Goal: Task Accomplishment & Management: Complete application form

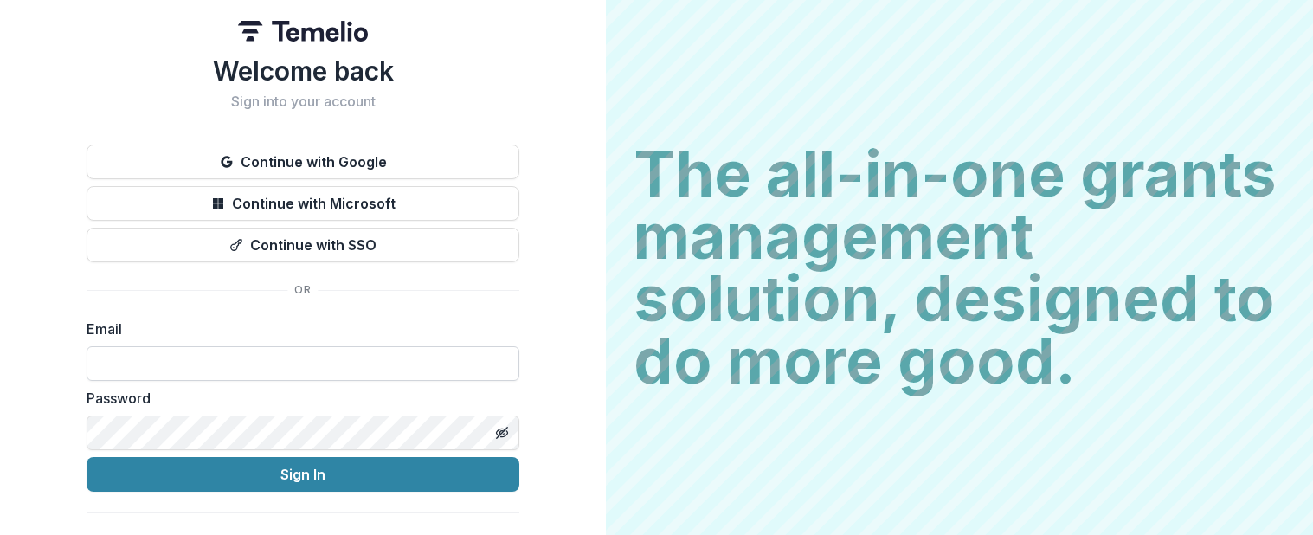
click at [110, 358] on input at bounding box center [303, 363] width 433 height 35
type input "**********"
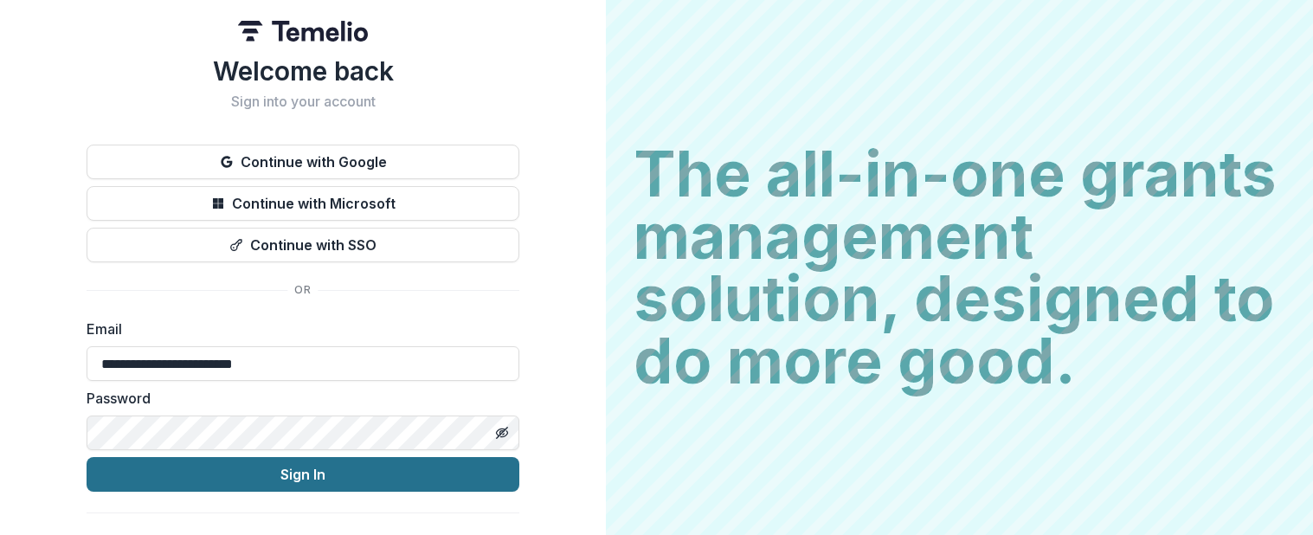
click at [278, 477] on button "Sign In" at bounding box center [303, 474] width 433 height 35
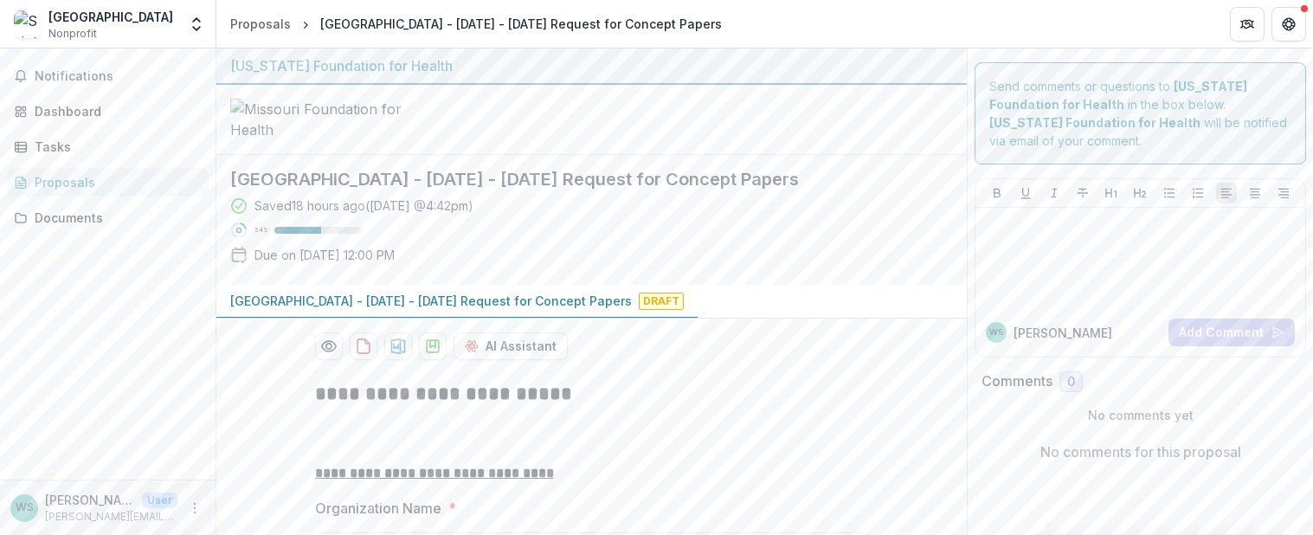
click at [639, 310] on span "Draft" at bounding box center [661, 301] width 45 height 17
click at [53, 182] on div "Proposals" at bounding box center [115, 182] width 160 height 18
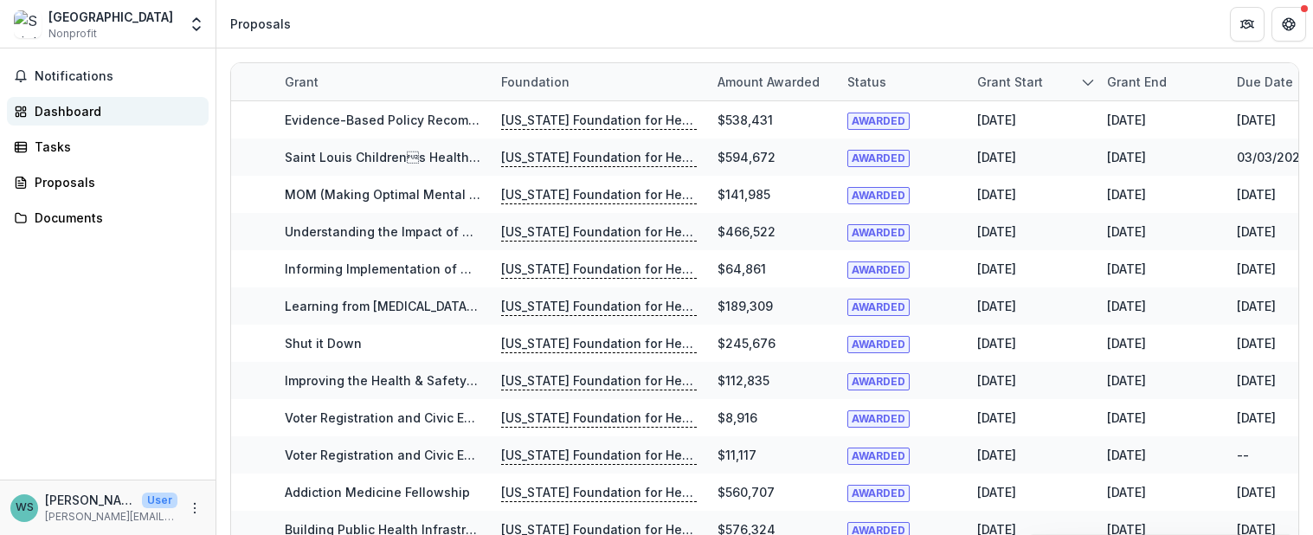
click at [68, 114] on div "Dashboard" at bounding box center [115, 111] width 160 height 18
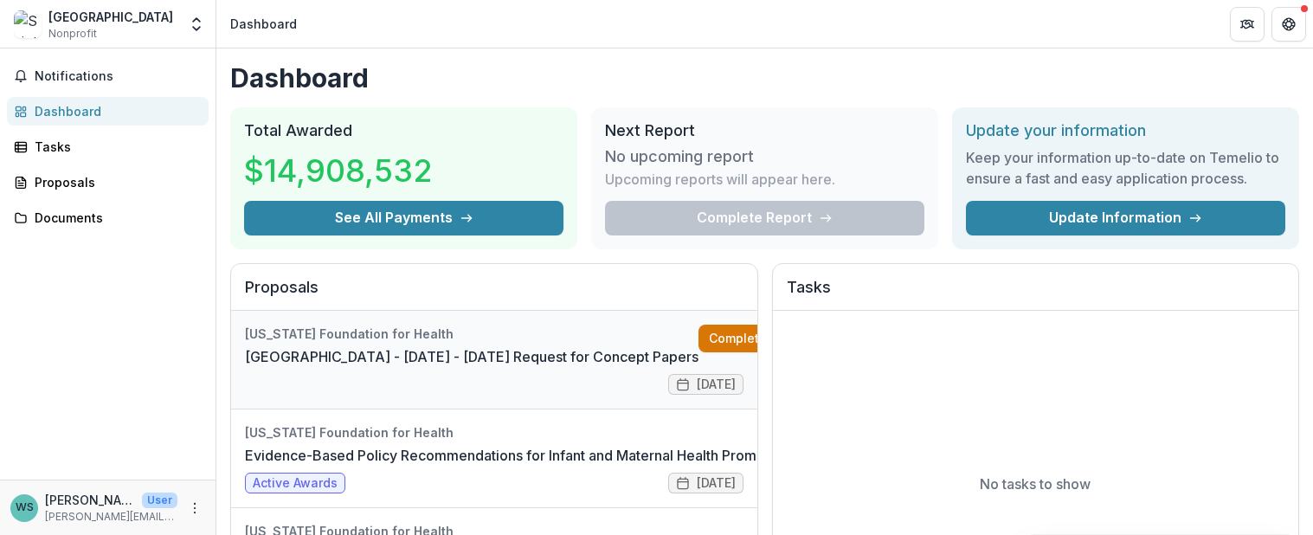
click at [708, 334] on link "Complete" at bounding box center [749, 339] width 100 height 28
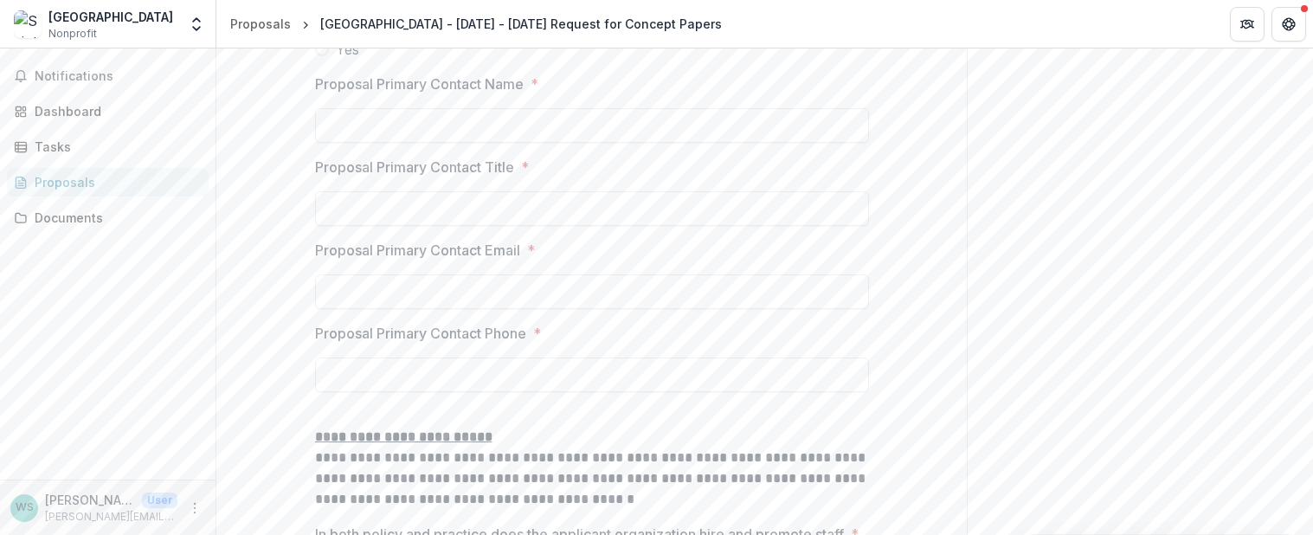
scroll to position [2843, 0]
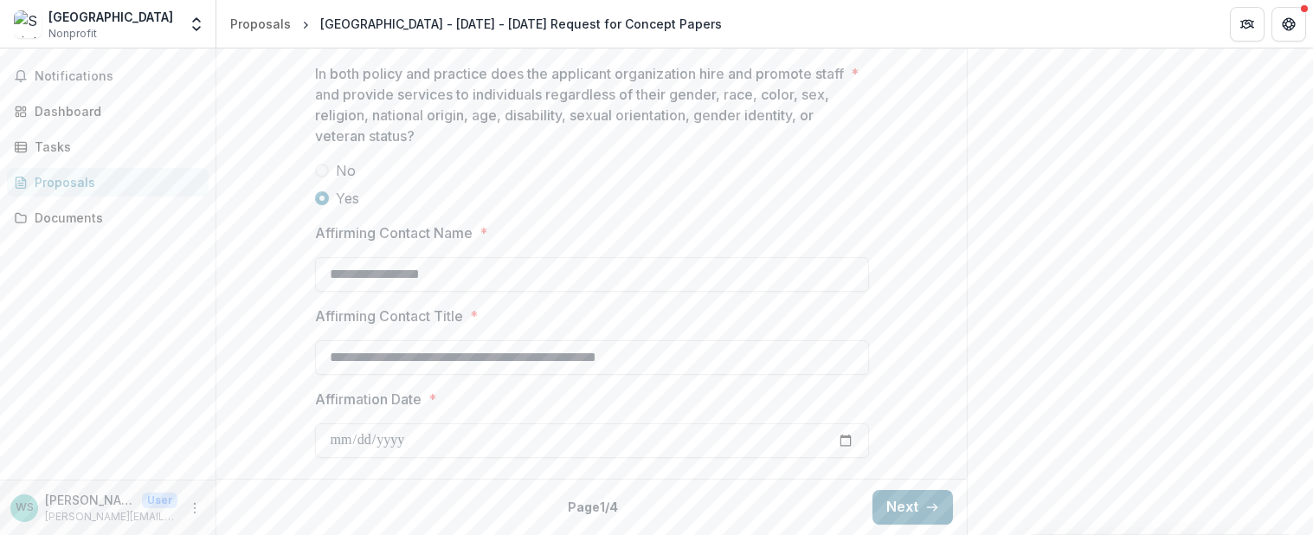
click at [888, 509] on button "Next" at bounding box center [913, 507] width 81 height 35
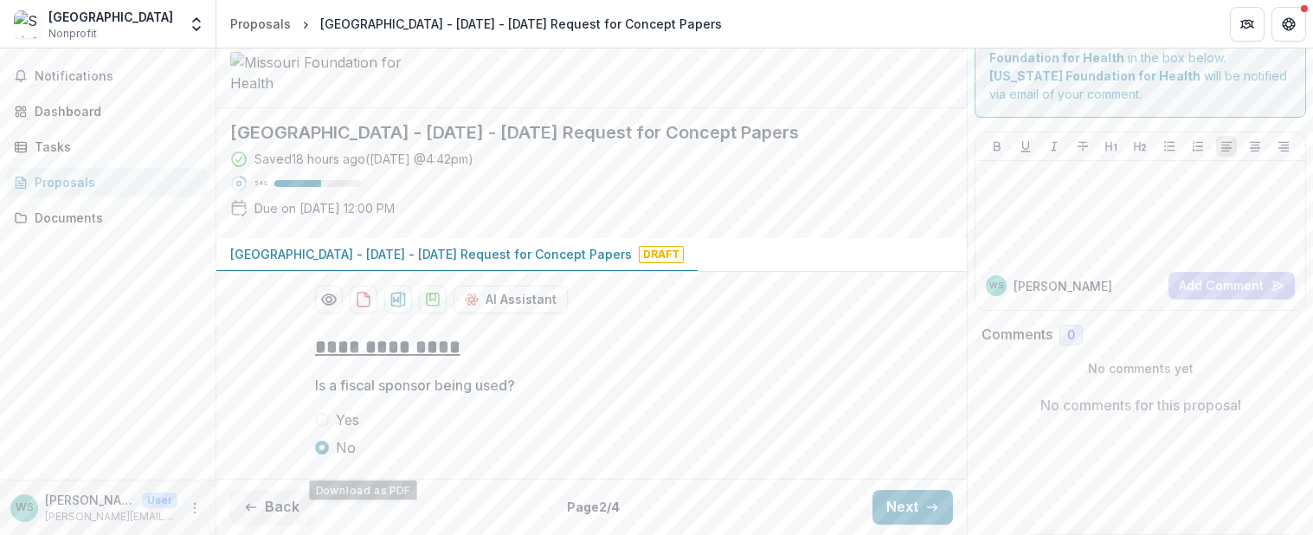
scroll to position [0, 0]
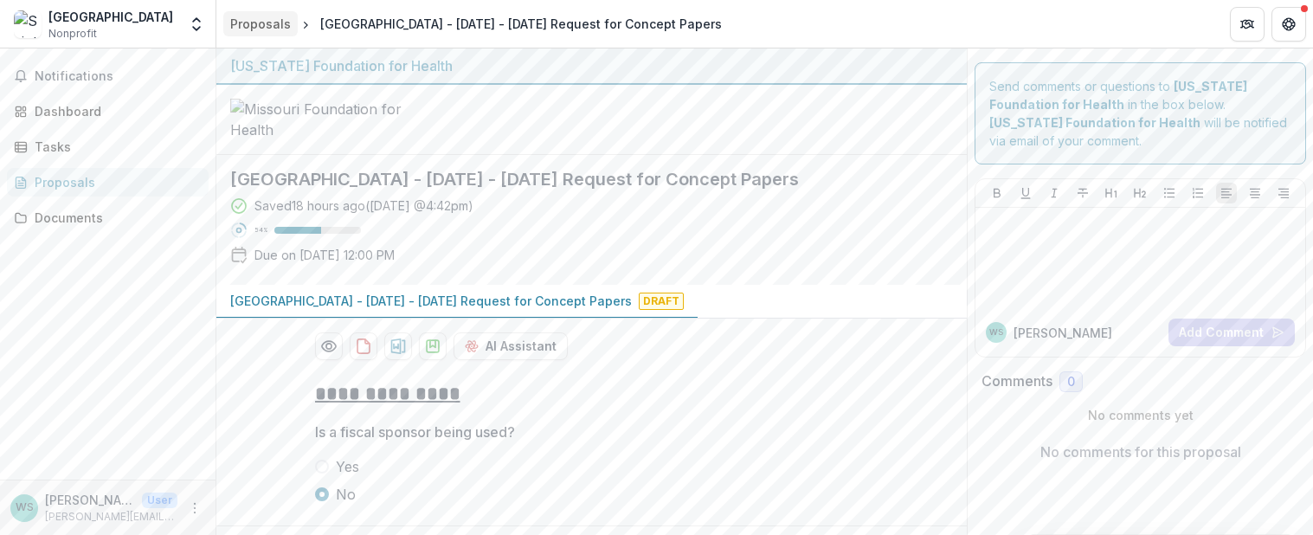
click at [273, 25] on div "Proposals" at bounding box center [260, 24] width 61 height 18
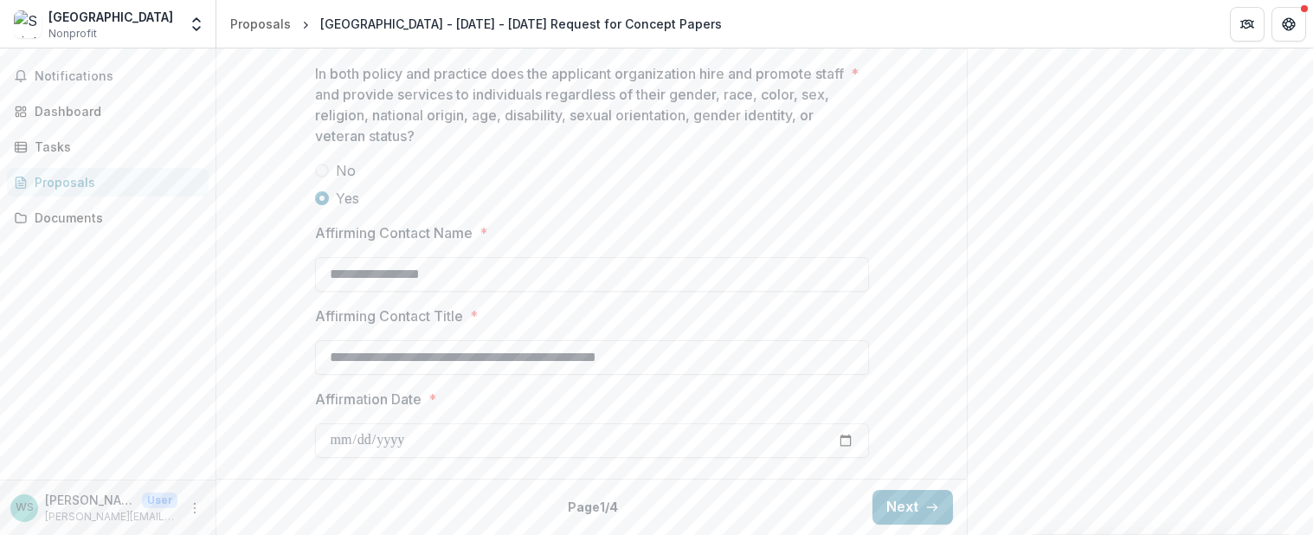
scroll to position [2843, 0]
click at [911, 515] on button "Next" at bounding box center [913, 507] width 81 height 35
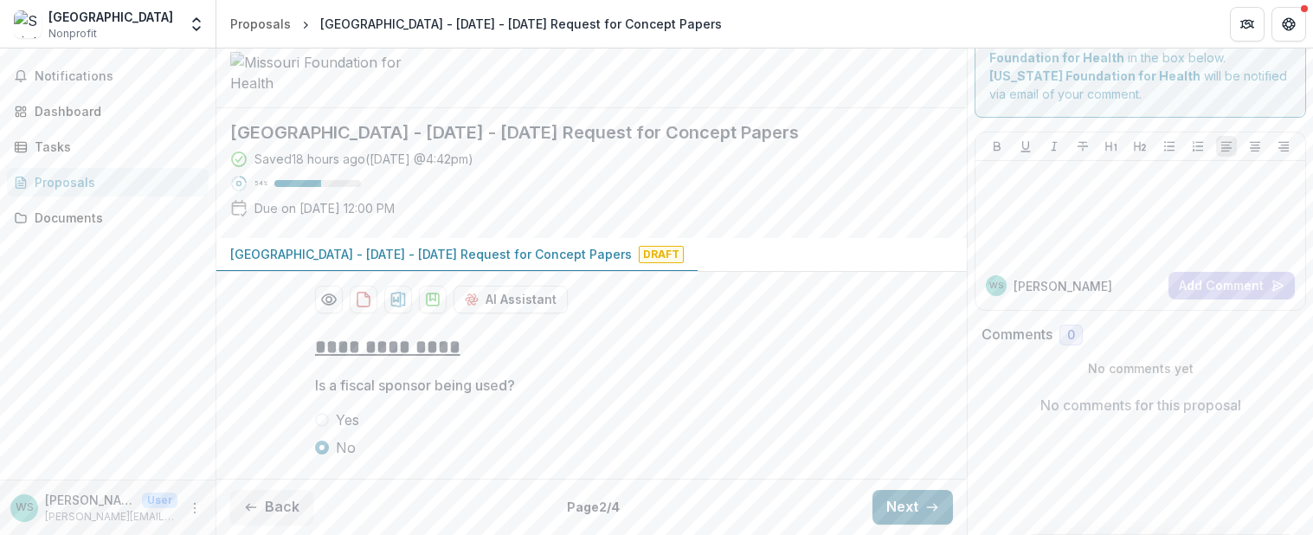
scroll to position [178, 0]
click at [900, 494] on button "Next" at bounding box center [913, 507] width 81 height 35
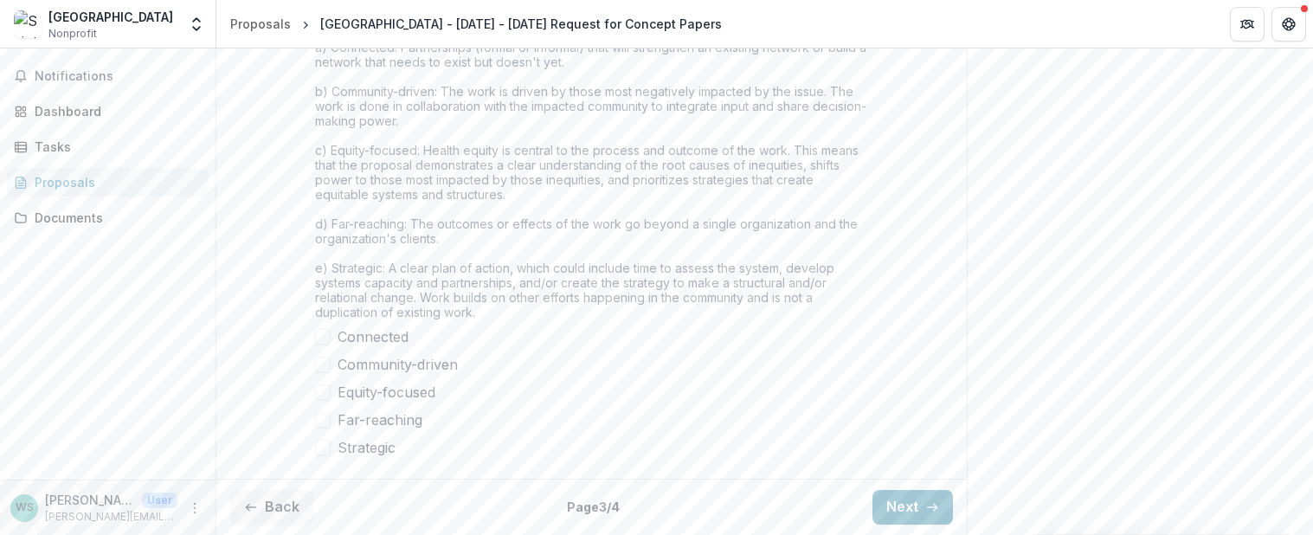
scroll to position [1595, 0]
click at [900, 509] on button "Next" at bounding box center [913, 507] width 81 height 35
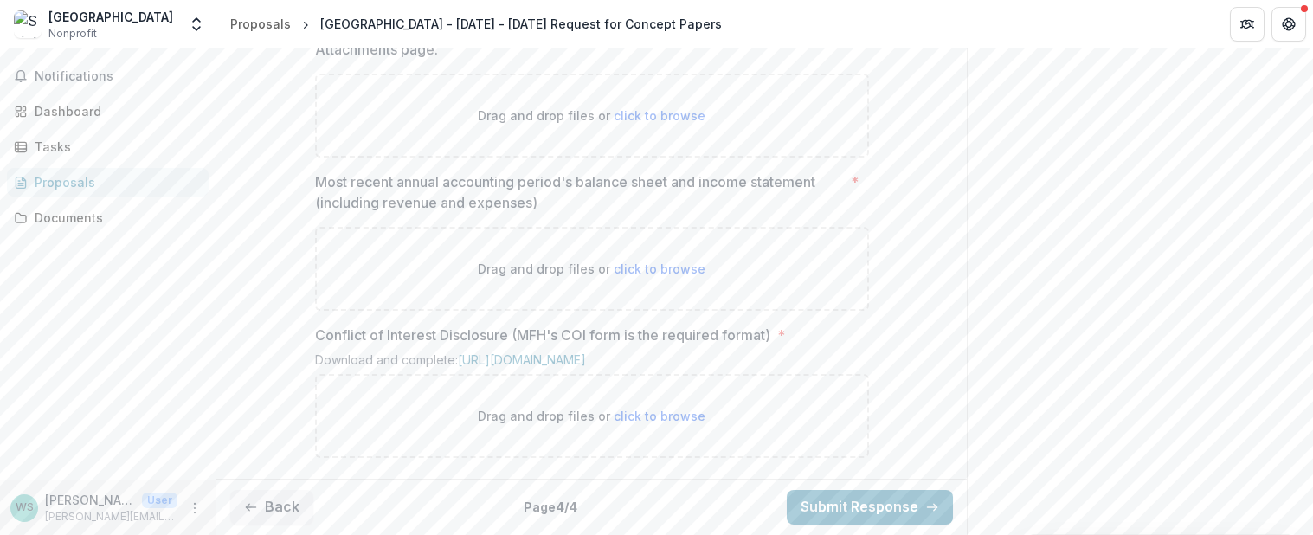
scroll to position [1248, 0]
click at [266, 503] on button "Back" at bounding box center [271, 507] width 83 height 35
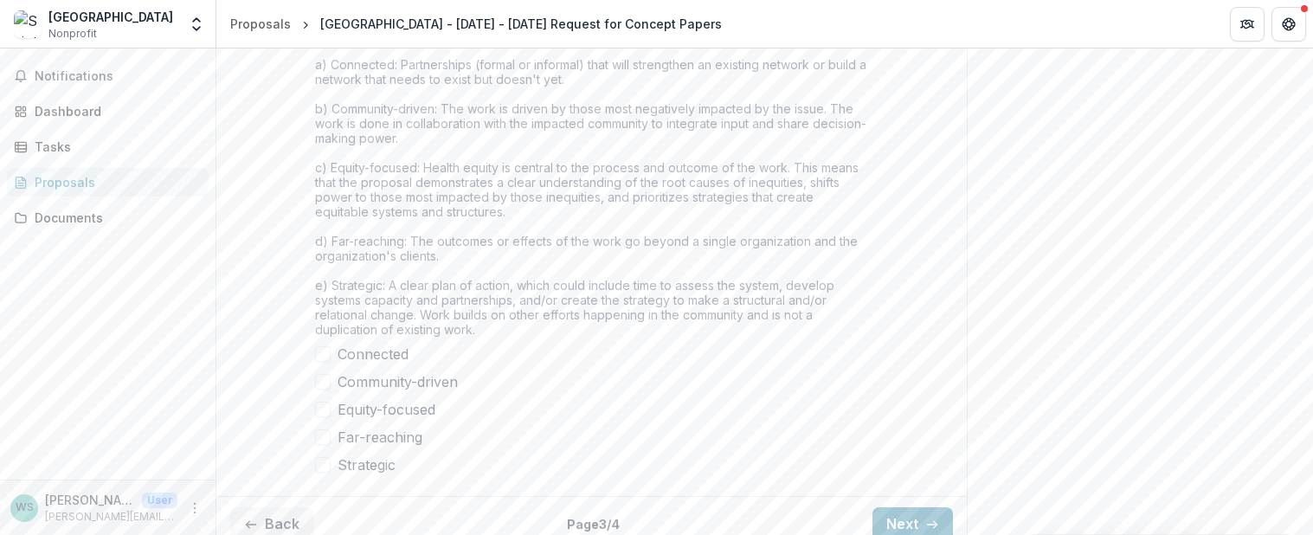
scroll to position [1595, 0]
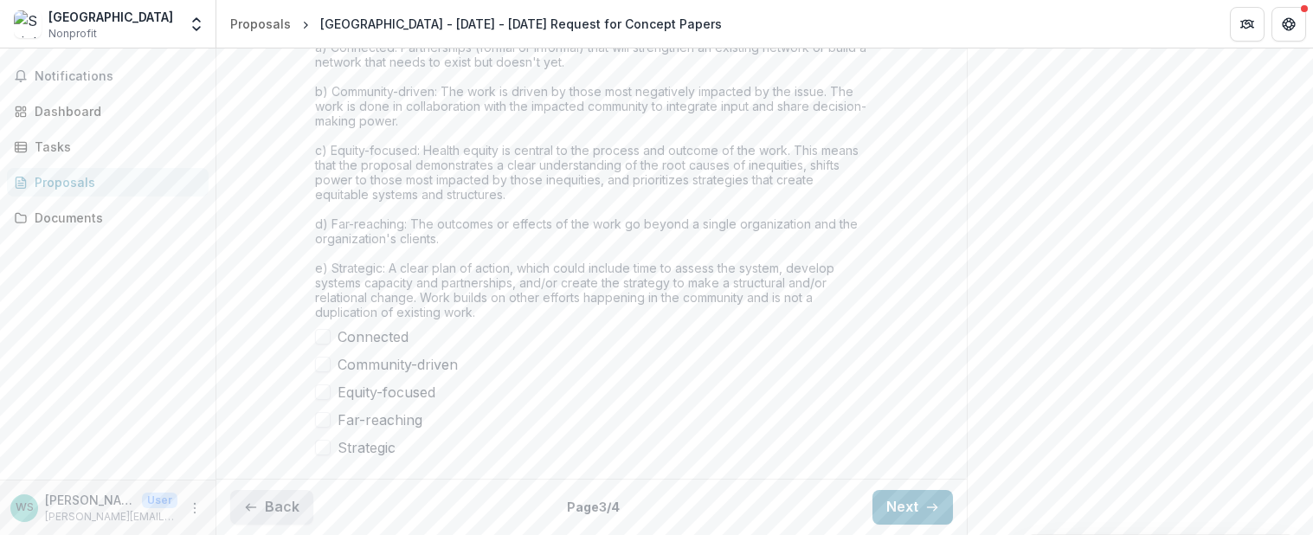
click at [258, 517] on button "Back" at bounding box center [271, 507] width 83 height 35
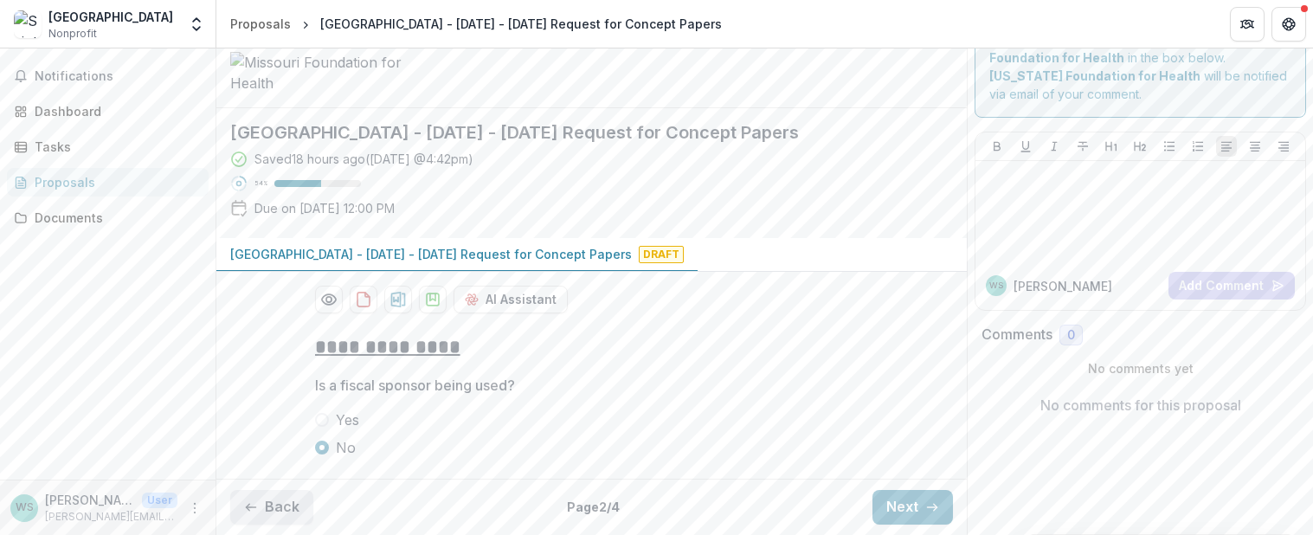
scroll to position [178, 0]
click at [260, 508] on button "Back" at bounding box center [271, 507] width 83 height 35
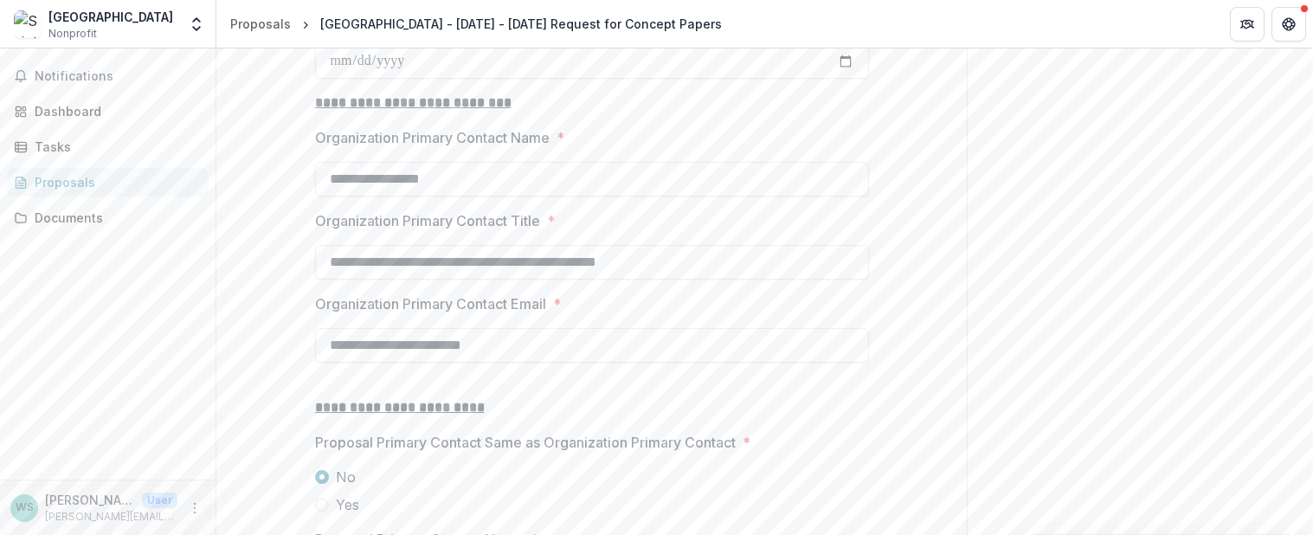
scroll to position [1818, 0]
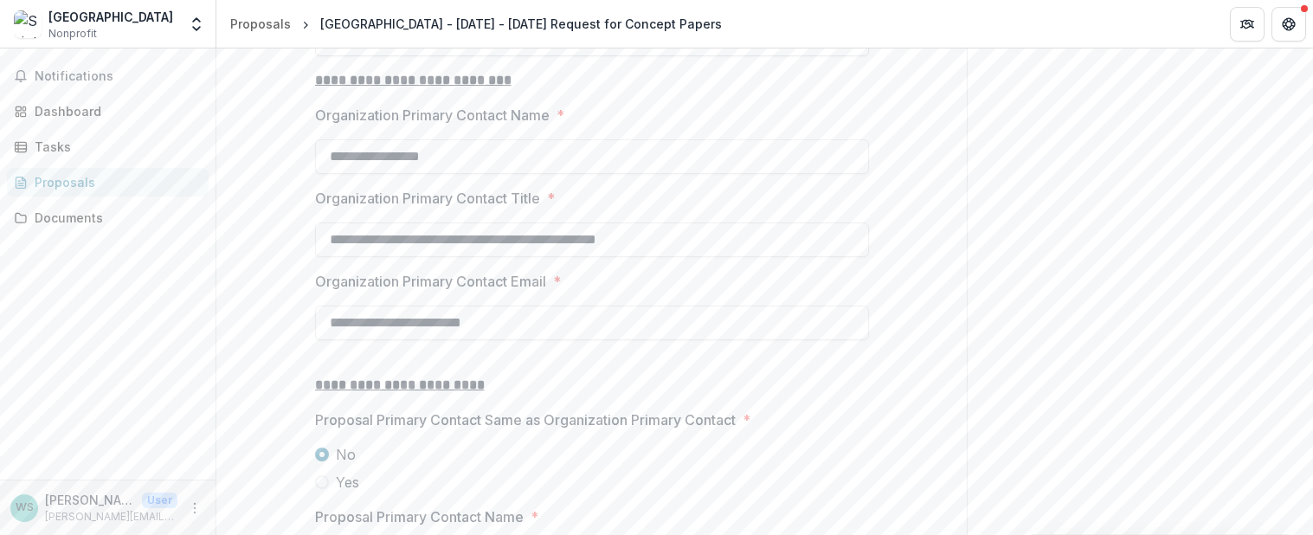
click at [840, 56] on input "Secretary of State Applicant Verify Date *" at bounding box center [592, 39] width 554 height 35
type input "**********"
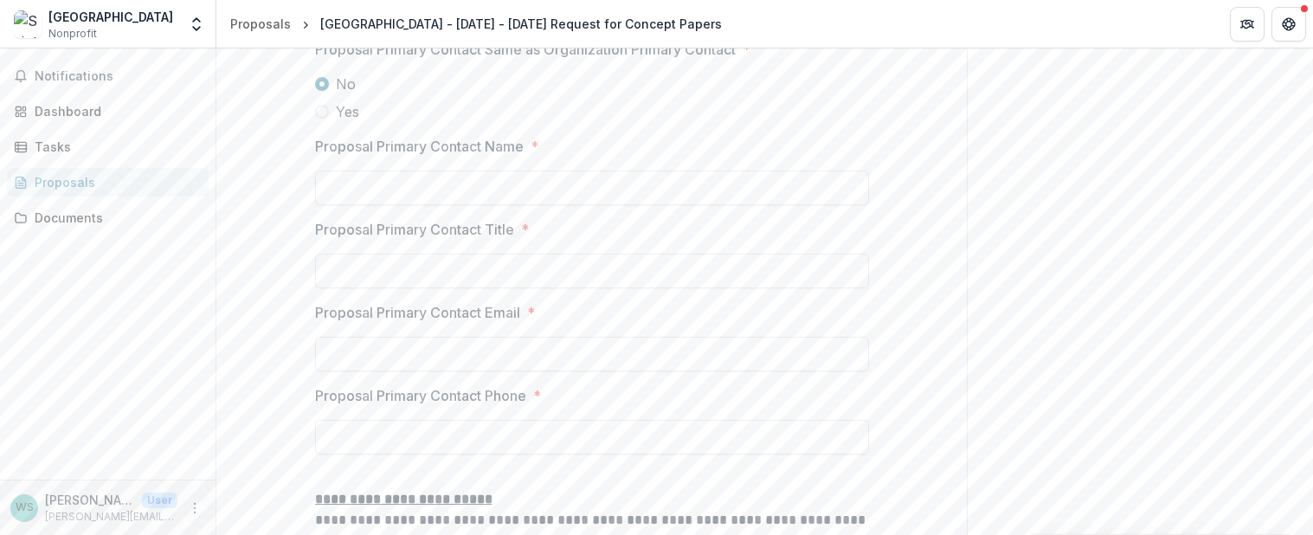
scroll to position [2338, 0]
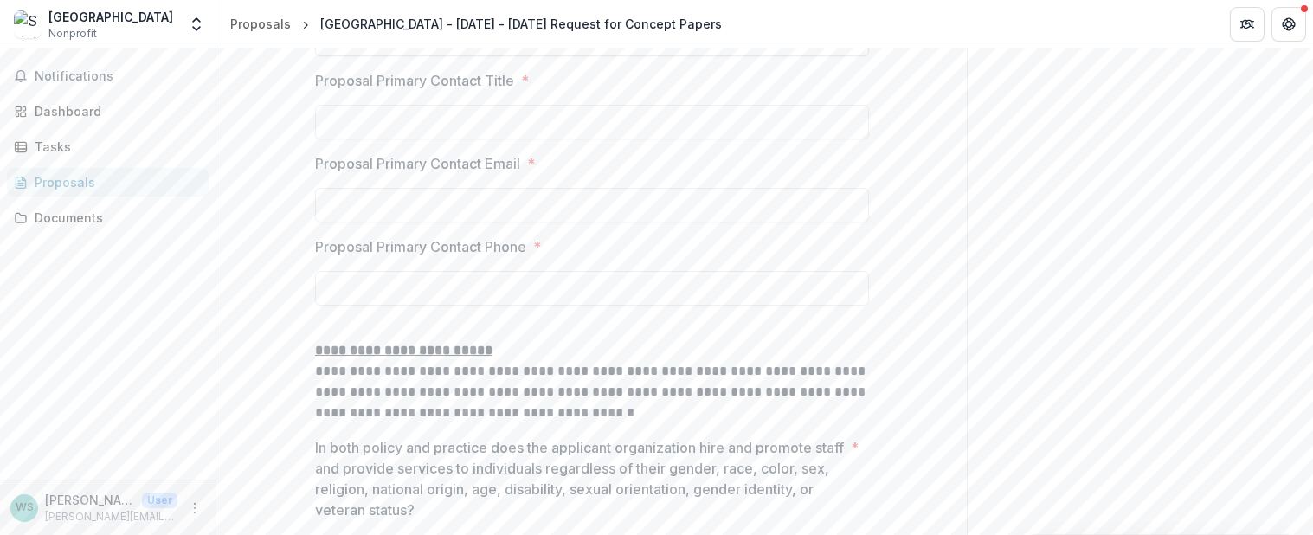
click at [352, 56] on input "Proposal Primary Contact Name *" at bounding box center [592, 39] width 554 height 35
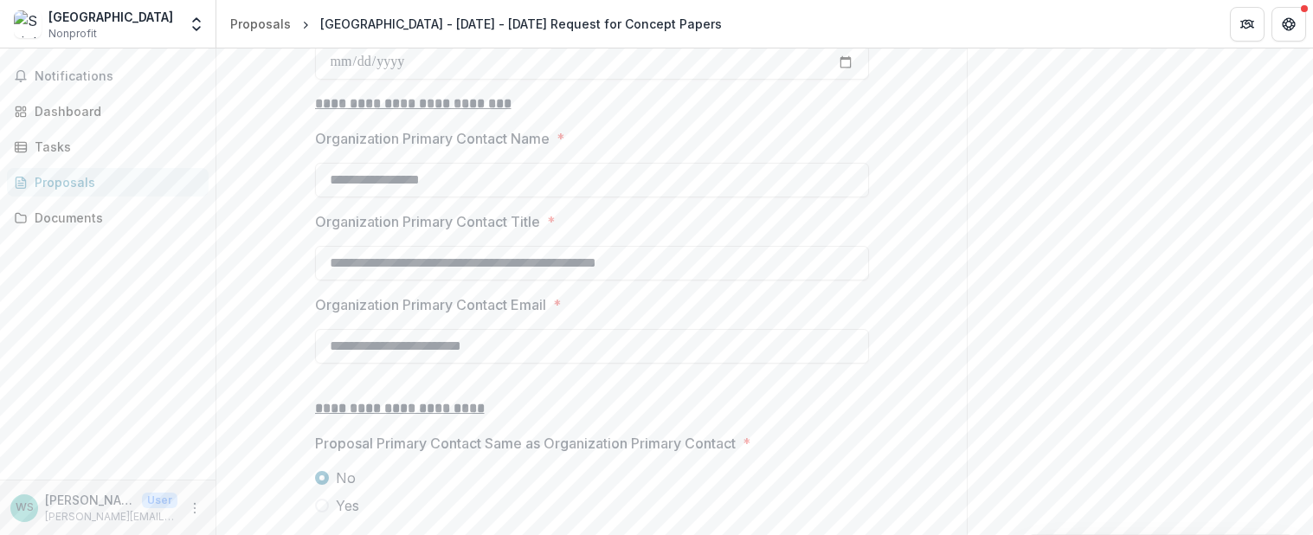
scroll to position [2165, 0]
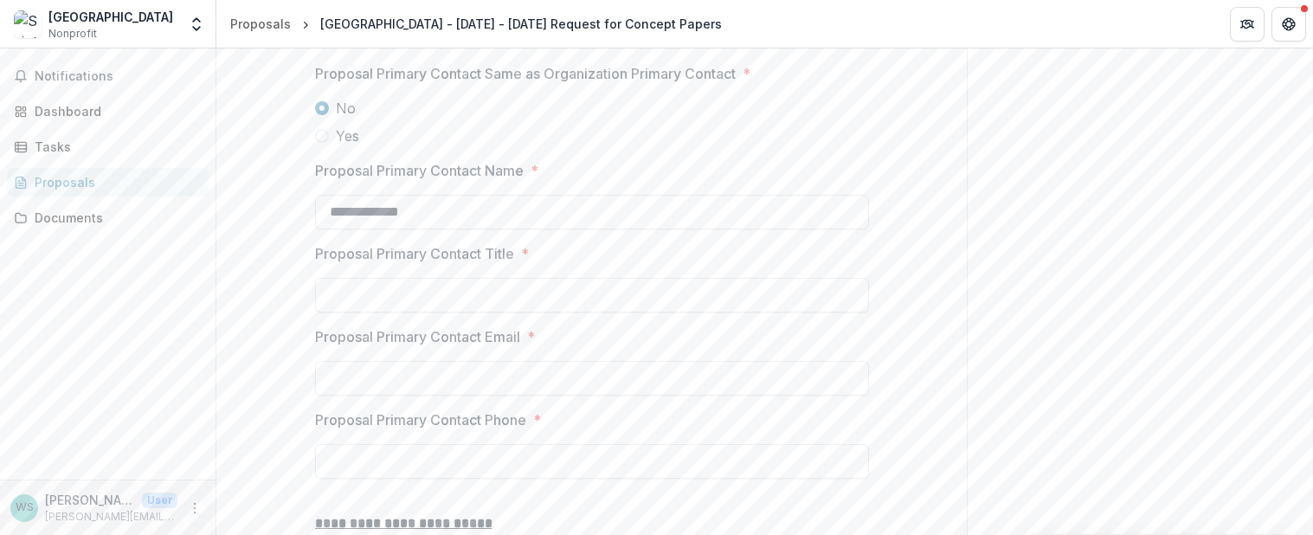
type input "**********"
click at [337, 396] on input "Proposal Primary Contact Email *" at bounding box center [592, 378] width 554 height 35
type input "**********"
click at [336, 313] on input "Proposal Primary Contact Title *" at bounding box center [592, 295] width 554 height 35
type input "**********"
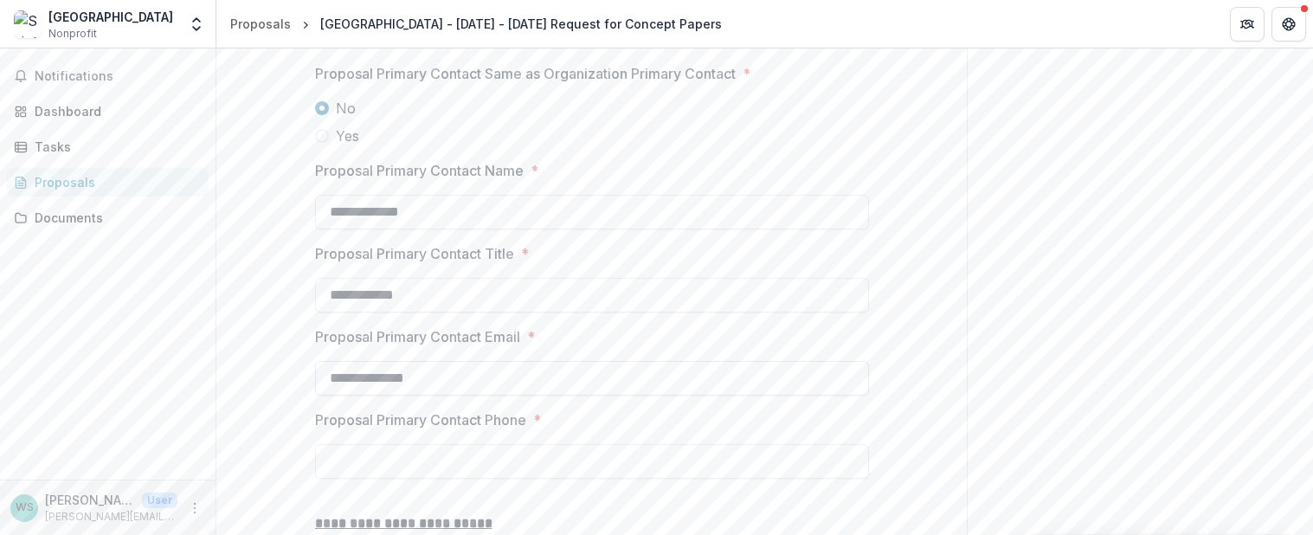
click at [455, 396] on input "**********" at bounding box center [592, 378] width 554 height 35
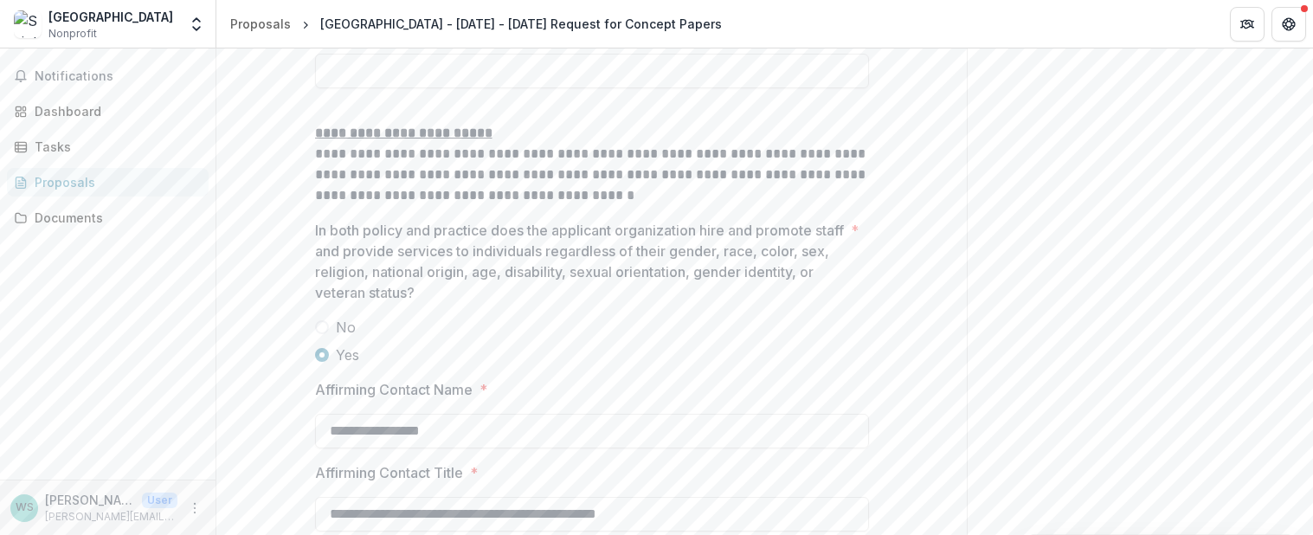
scroll to position [2597, 0]
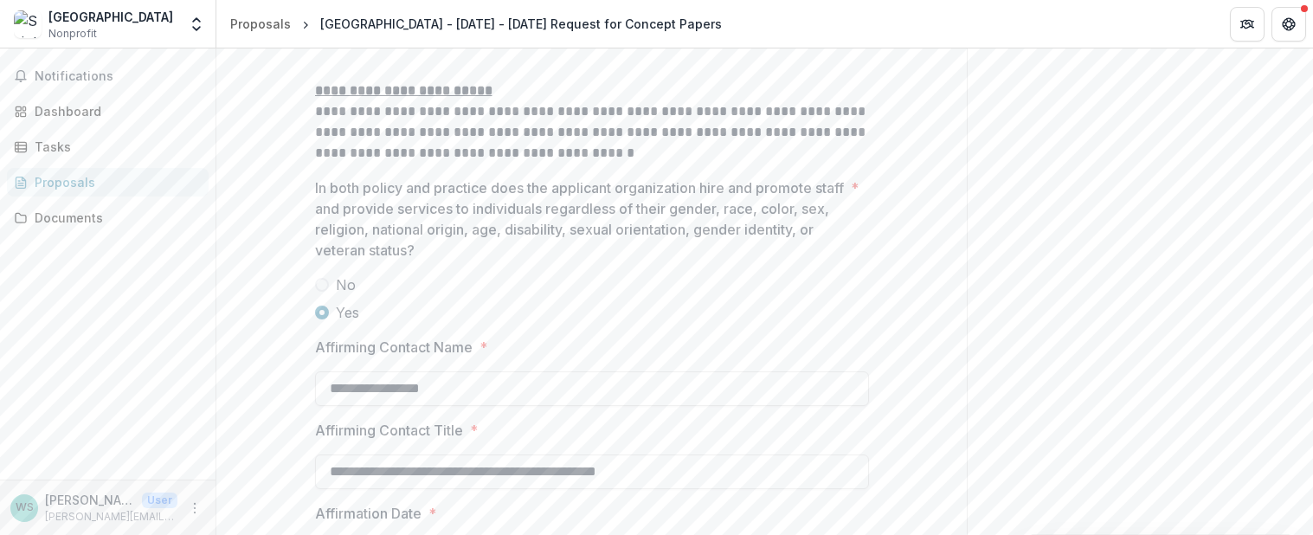
type input "**********"
click at [366, 46] on input "Proposal Primary Contact Phone *" at bounding box center [592, 28] width 554 height 35
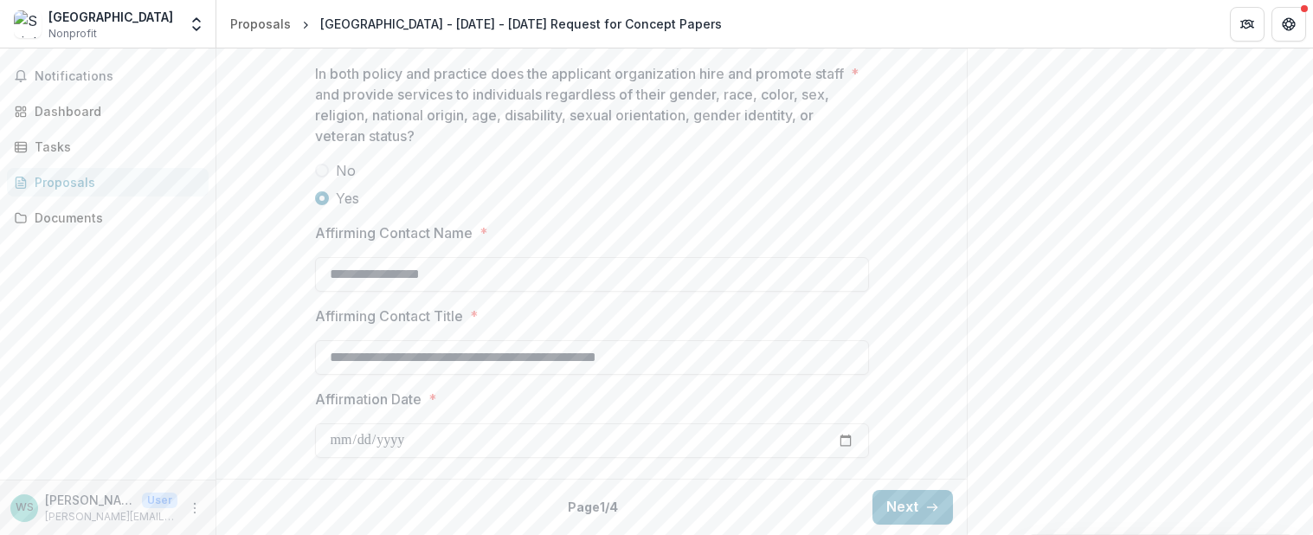
scroll to position [2843, 0]
type input "**********"
click at [902, 497] on button "Next" at bounding box center [913, 507] width 81 height 35
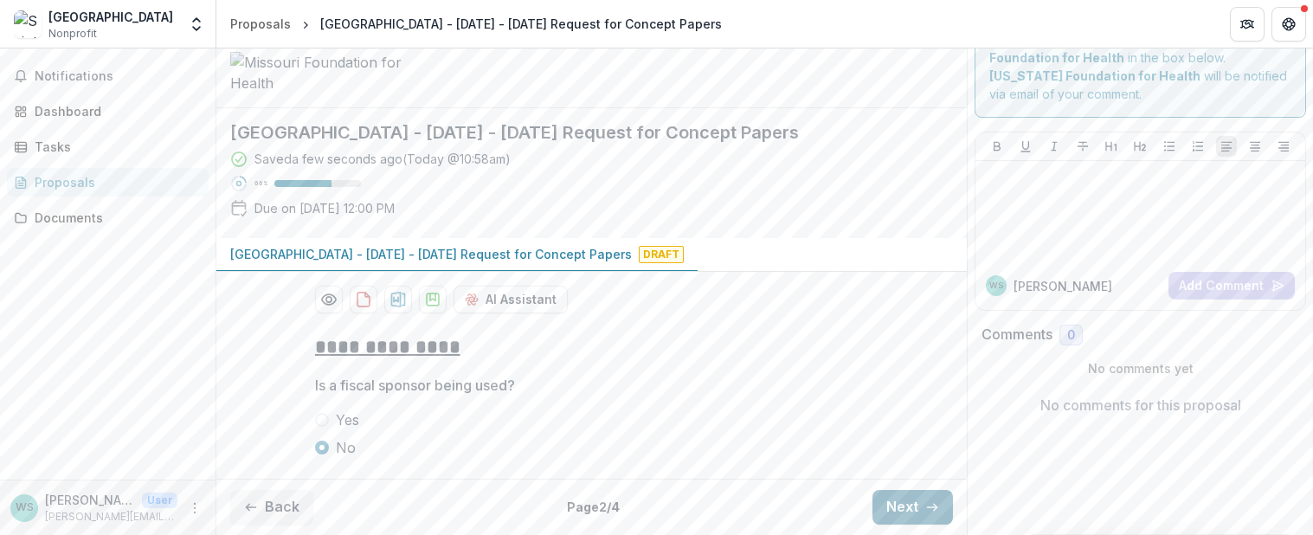
scroll to position [178, 0]
click at [918, 510] on button "Next" at bounding box center [913, 507] width 81 height 35
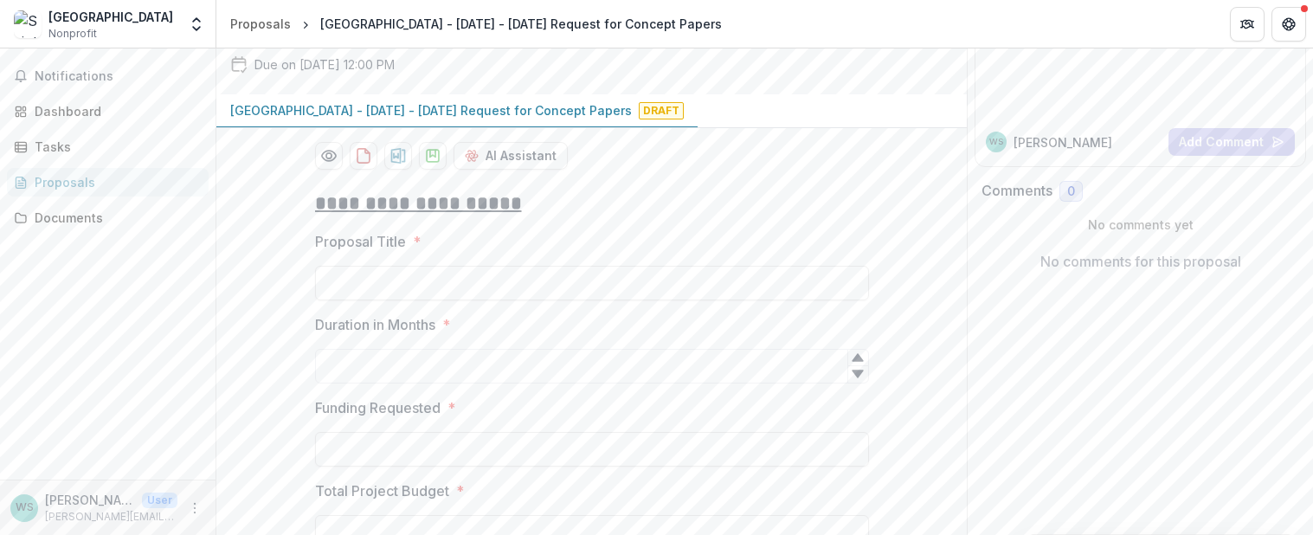
scroll to position [296, 0]
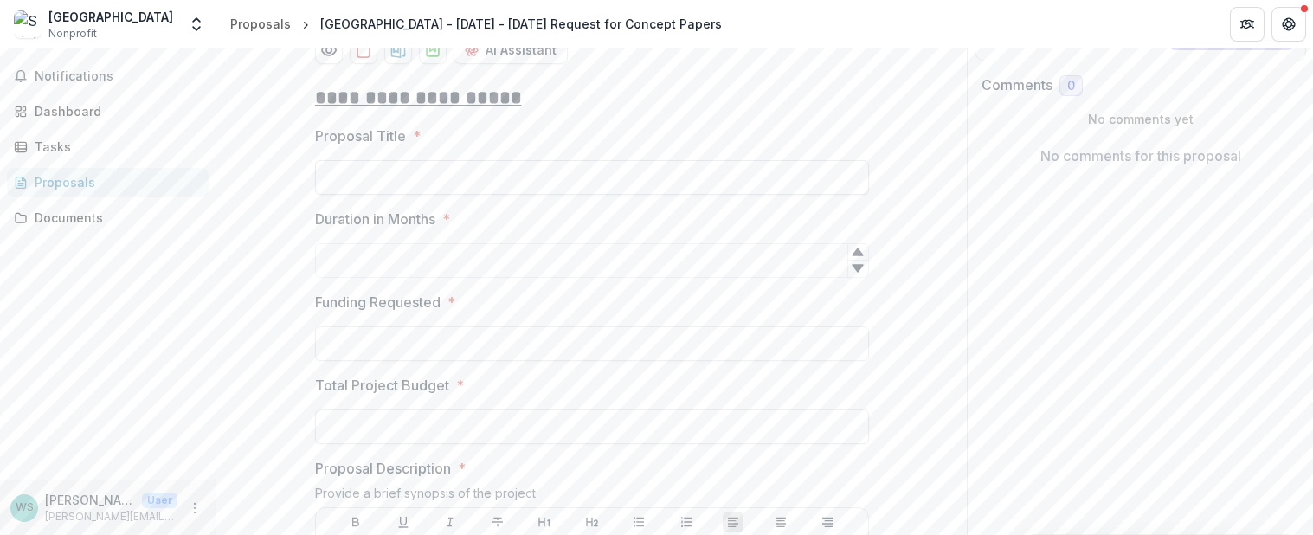
click at [326, 195] on input "Proposal Title *" at bounding box center [592, 177] width 554 height 35
click at [336, 195] on input "Proposal Title *" at bounding box center [592, 177] width 554 height 35
paste input "**********"
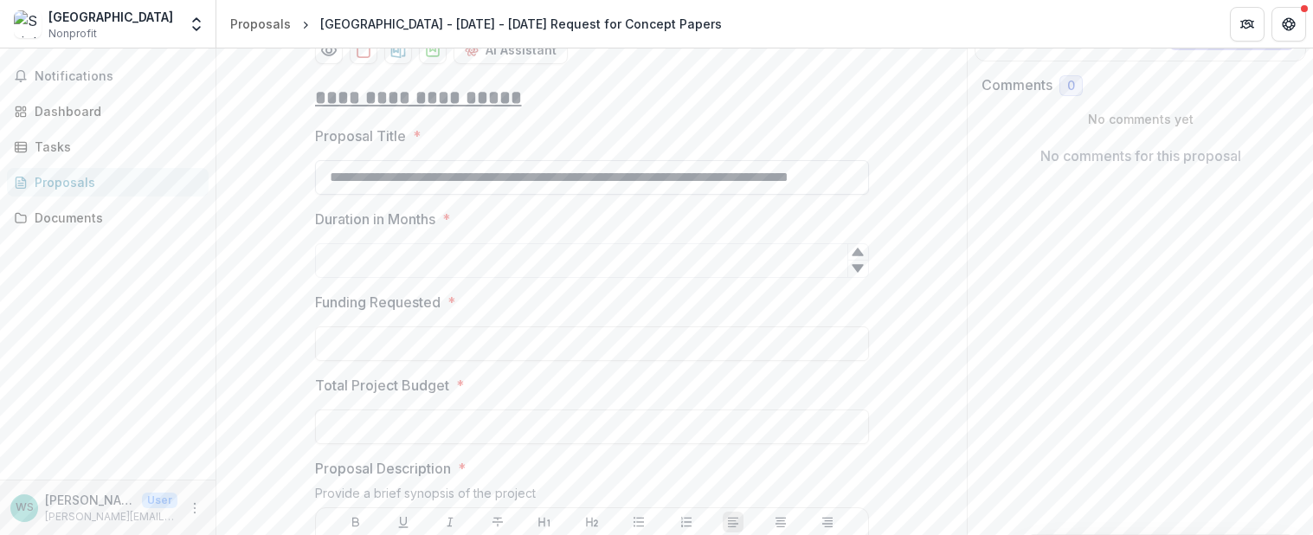
scroll to position [0, 61]
type input "**********"
click at [333, 278] on input "Duration in Months *" at bounding box center [592, 260] width 554 height 35
type input "**"
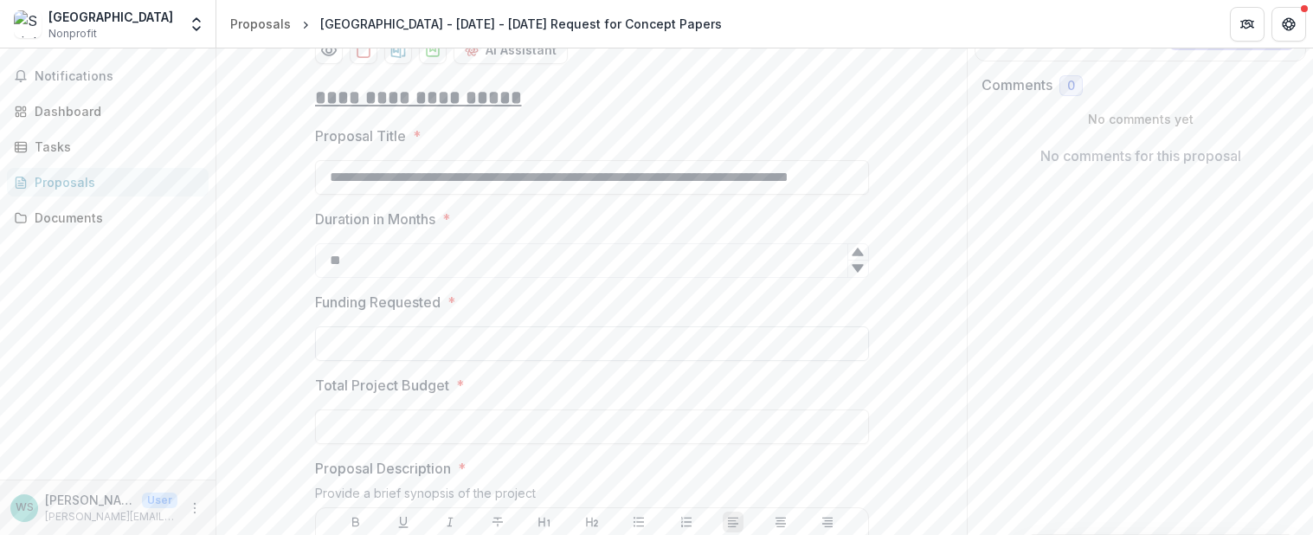
click at [352, 361] on input "Funding Requested *" at bounding box center [592, 343] width 554 height 35
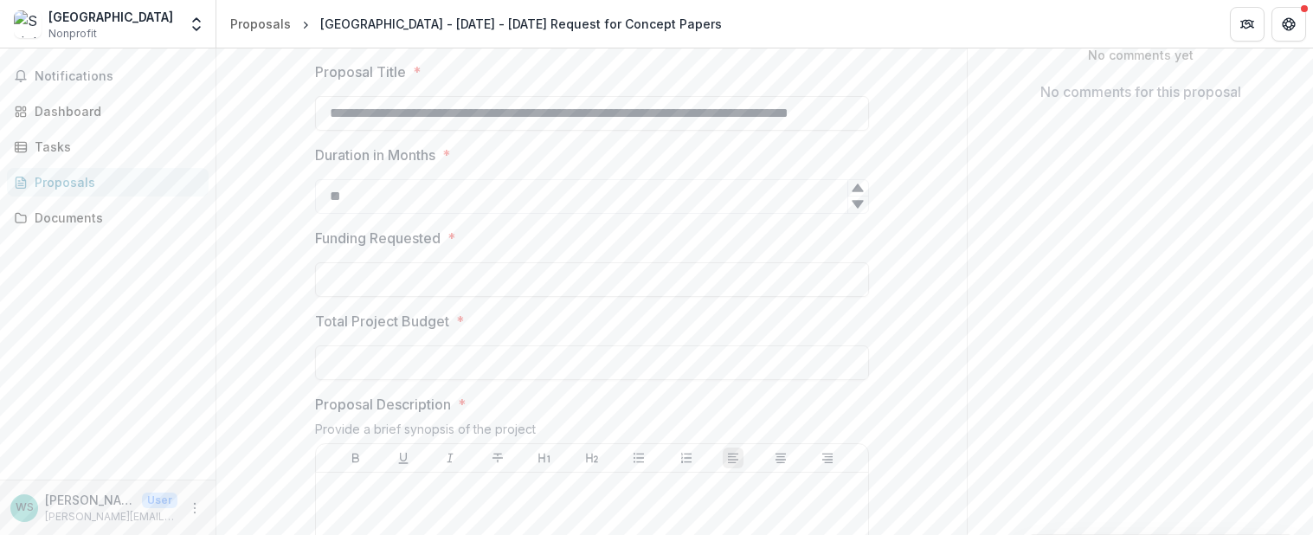
scroll to position [469, 0]
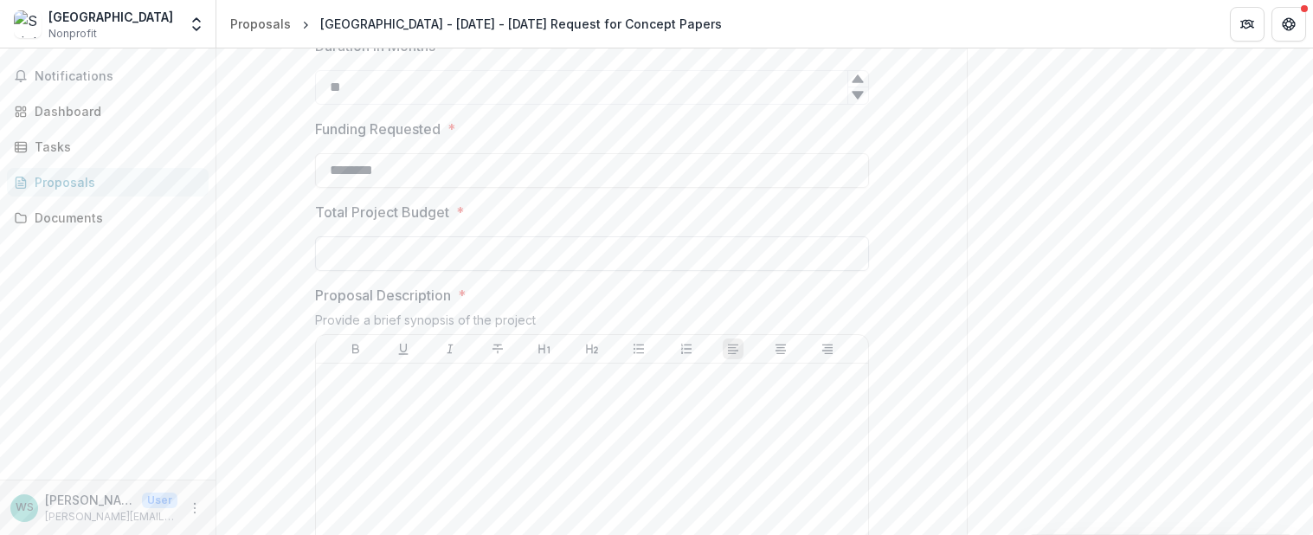
type input "********"
click at [333, 271] on input "Total Project Budget *" at bounding box center [592, 253] width 554 height 35
type input "********"
click at [342, 390] on p at bounding box center [592, 380] width 539 height 19
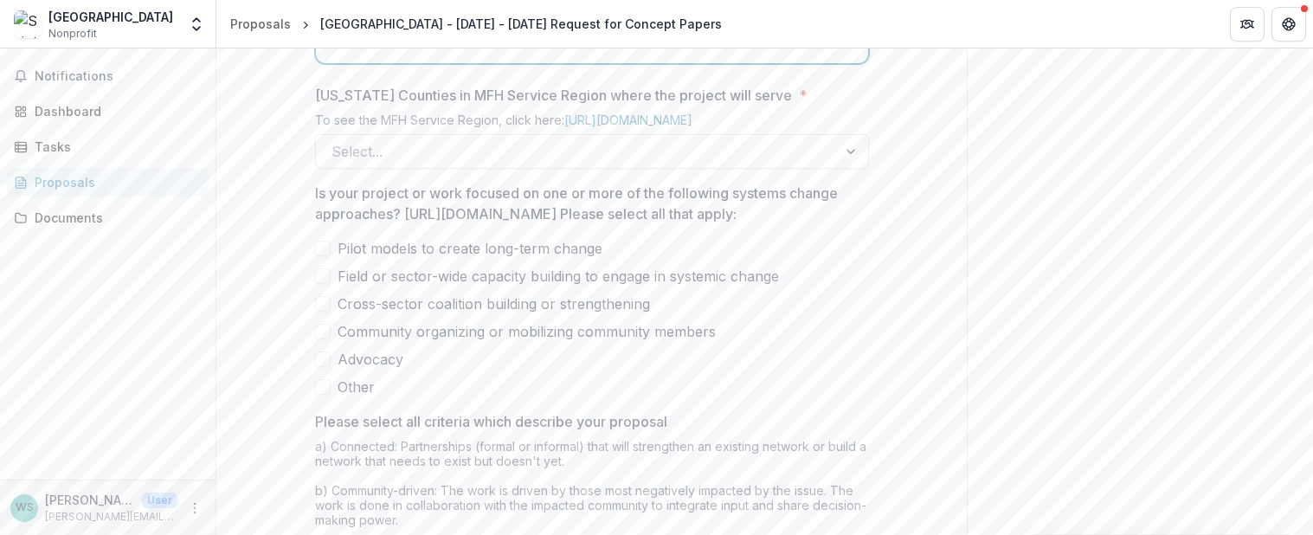
scroll to position [1075, 0]
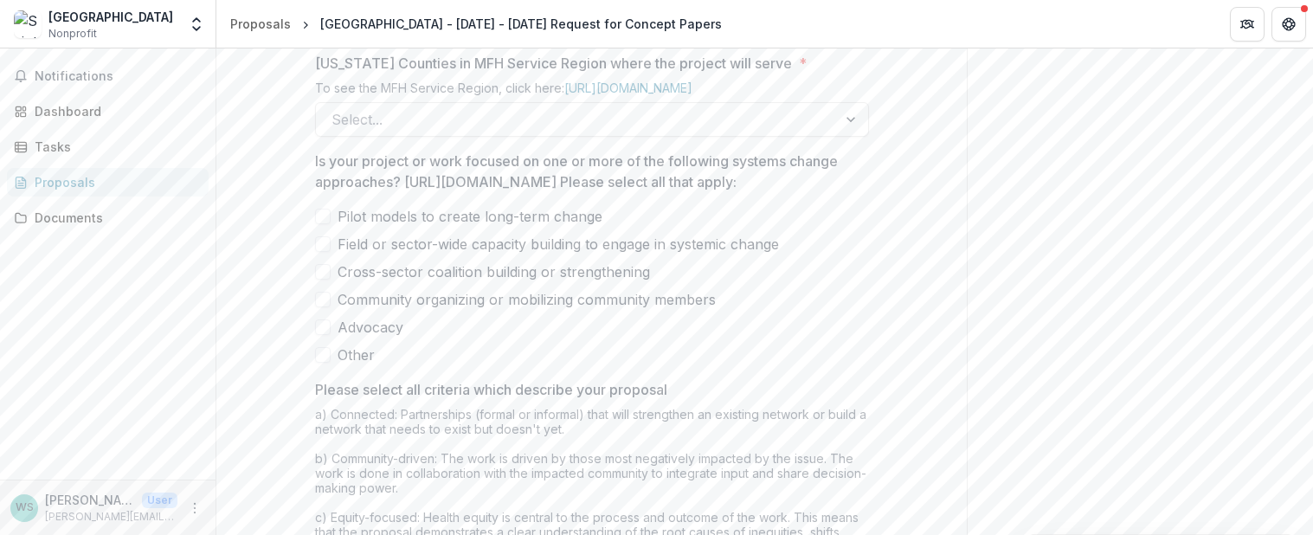
click at [851, 137] on div "[US_STATE] Counties in MFH Service Region where the project will serve * To see…" at bounding box center [592, 95] width 554 height 84
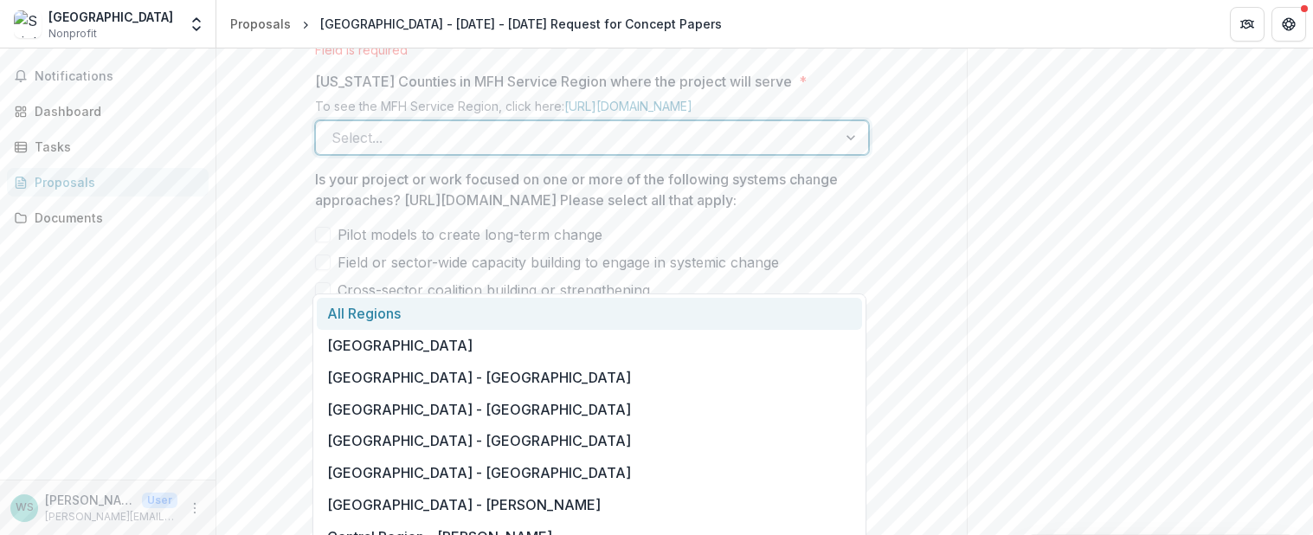
click at [389, 313] on div "All Regions" at bounding box center [589, 314] width 545 height 32
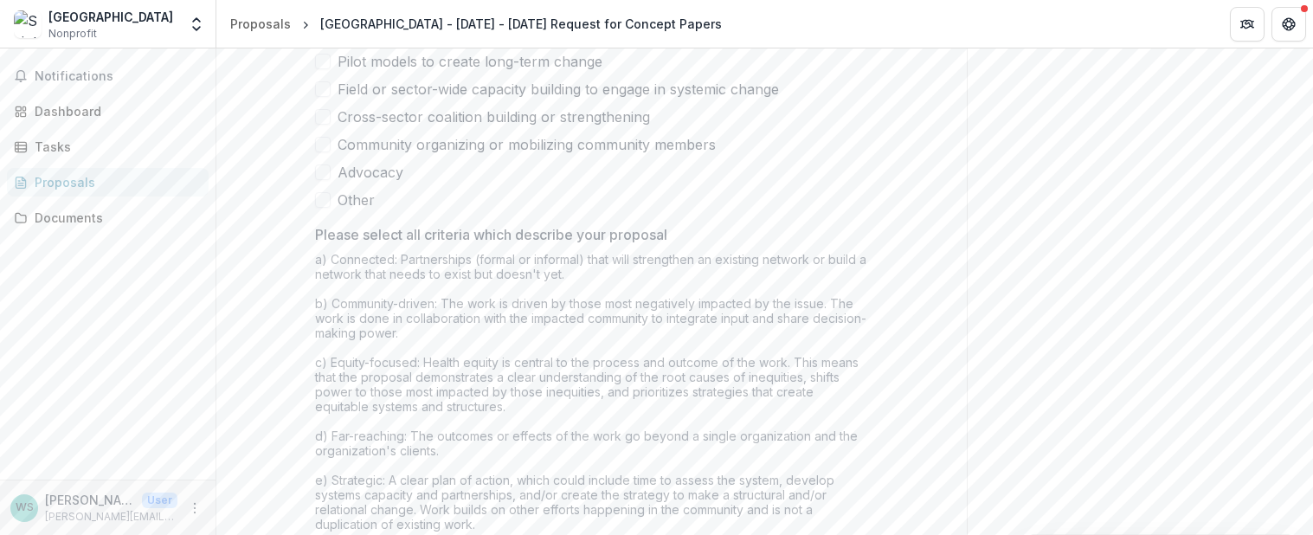
scroll to position [1335, 0]
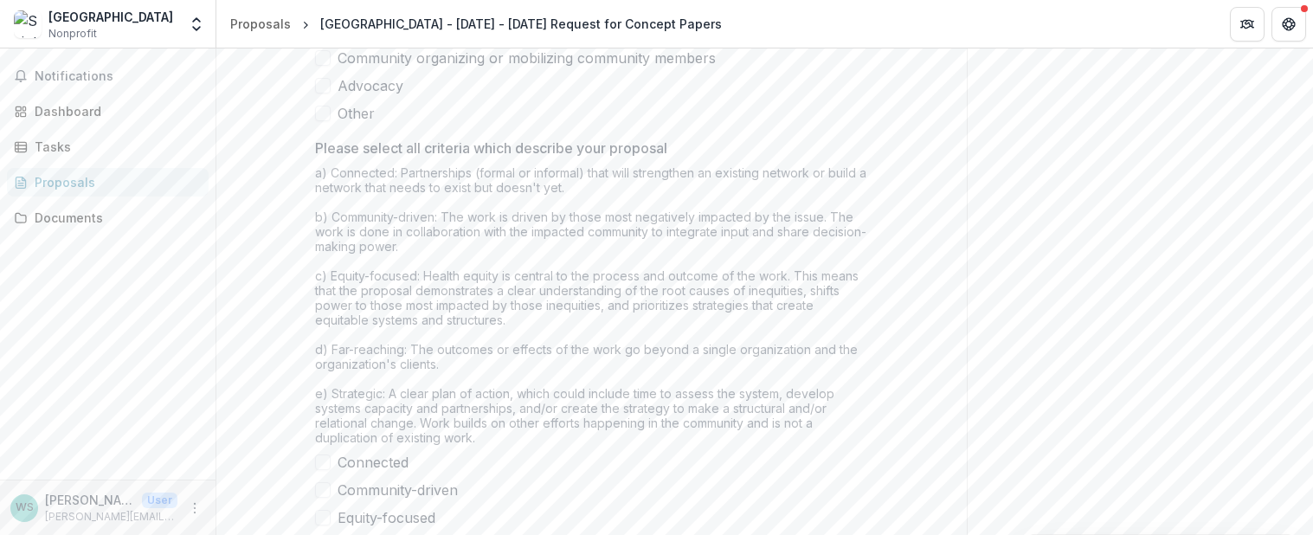
click at [320, 38] on span at bounding box center [323, 31] width 16 height 16
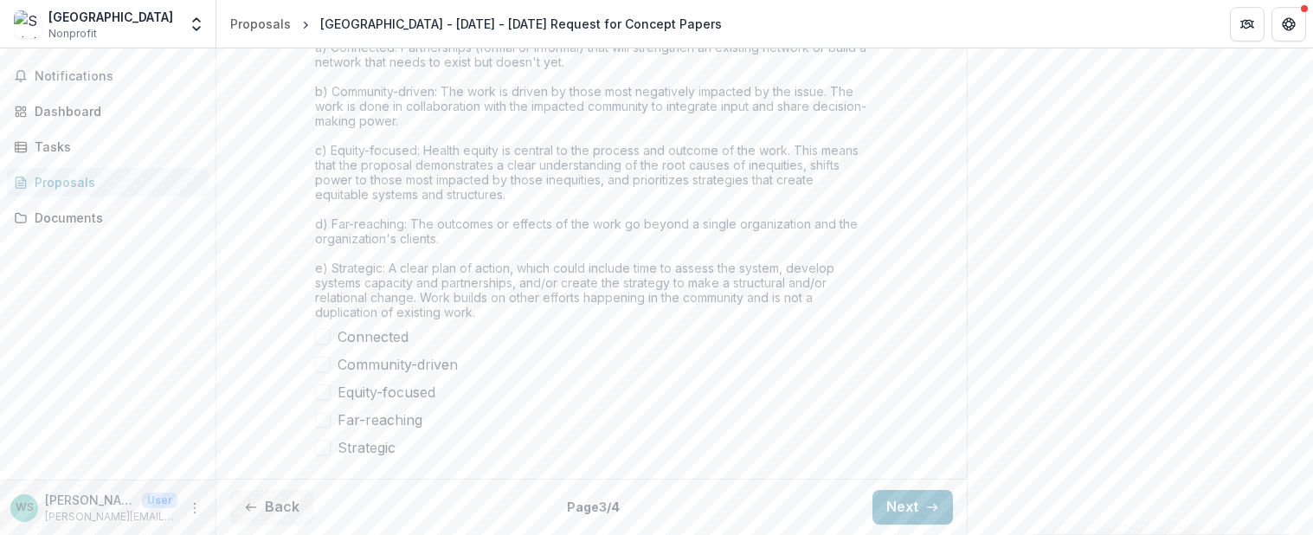
scroll to position [1613, 0]
click at [322, 363] on span at bounding box center [323, 365] width 16 height 16
click at [319, 423] on span at bounding box center [323, 420] width 16 height 16
click at [324, 450] on span at bounding box center [323, 448] width 16 height 16
click at [904, 502] on button "Next" at bounding box center [913, 507] width 81 height 35
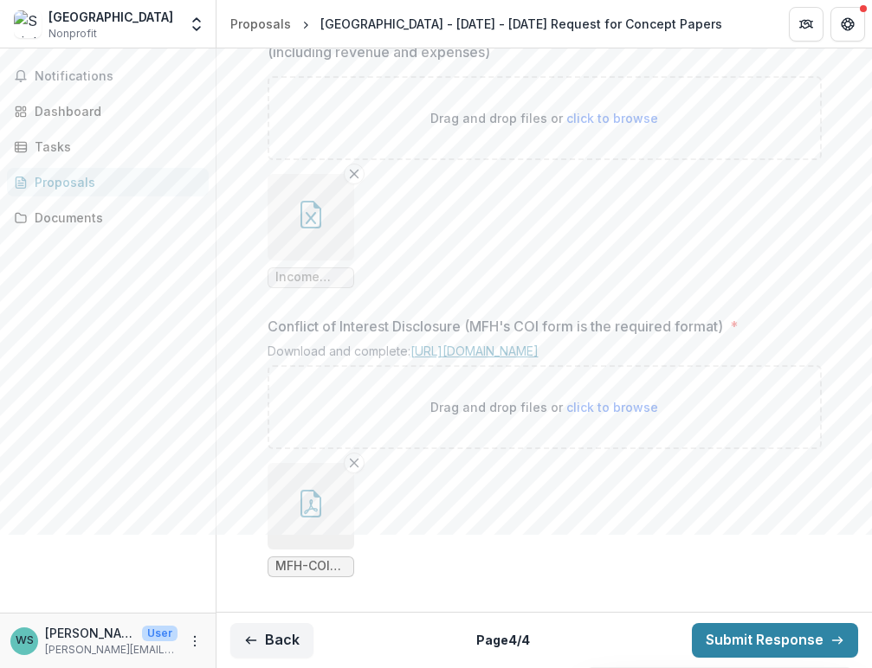
scroll to position [1987, 0]
click at [51, 110] on div "Dashboard" at bounding box center [115, 111] width 160 height 18
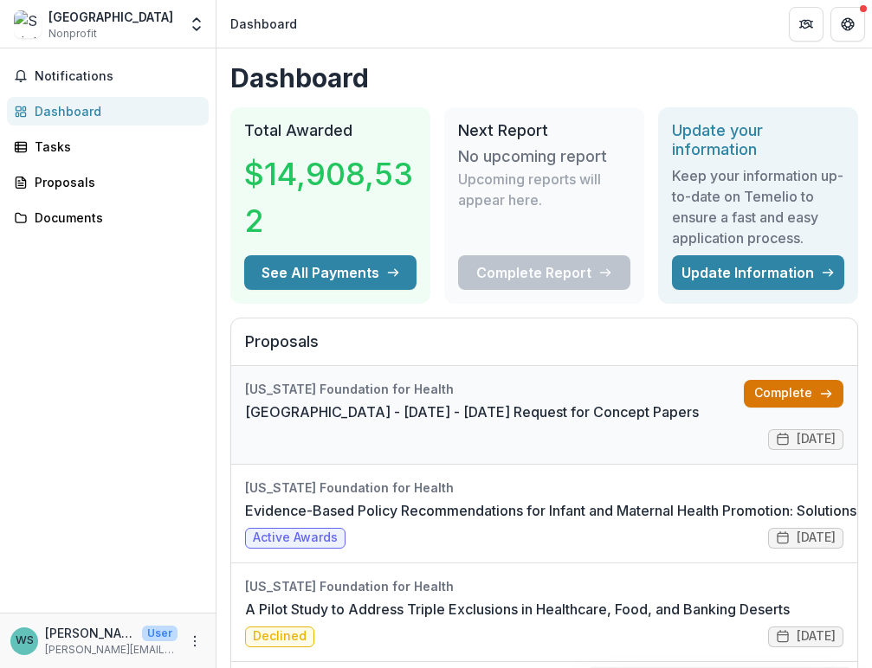
click at [778, 389] on link "Complete" at bounding box center [794, 394] width 100 height 28
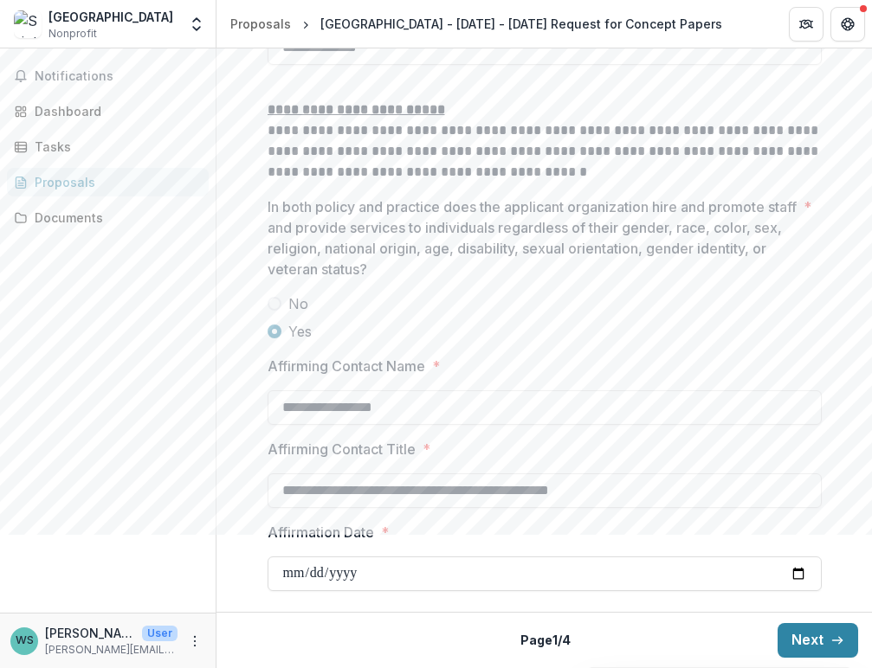
scroll to position [2731, 0]
click at [823, 534] on button "Next" at bounding box center [818, 640] width 81 height 35
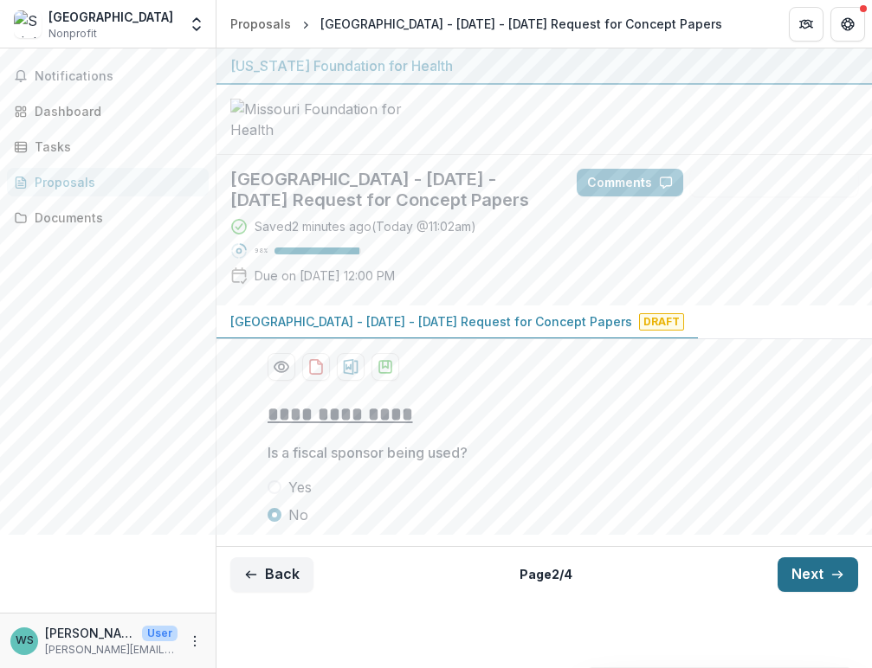
scroll to position [66, 0]
click at [832, 534] on icon "button" at bounding box center [837, 575] width 14 height 14
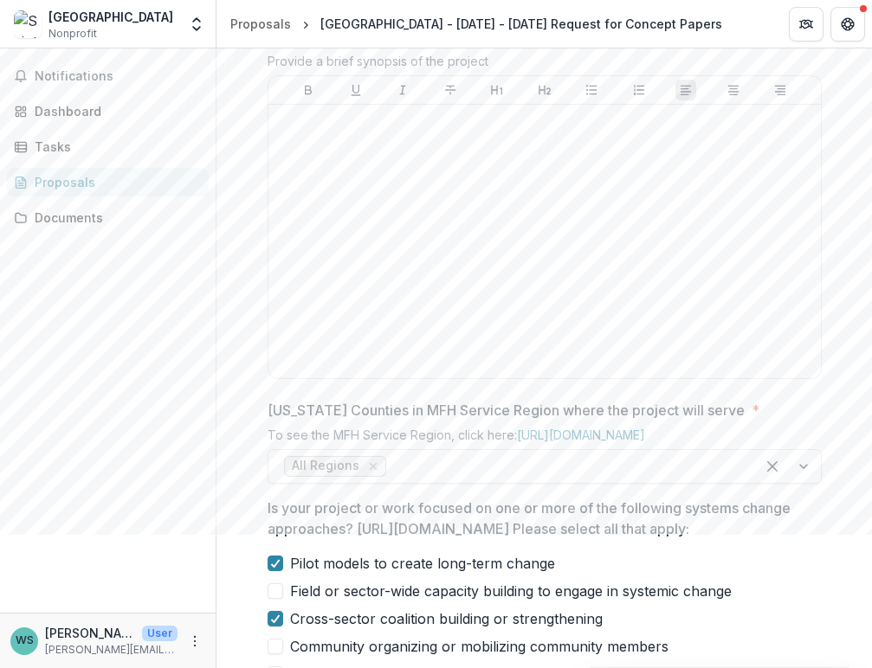
scroll to position [790, 0]
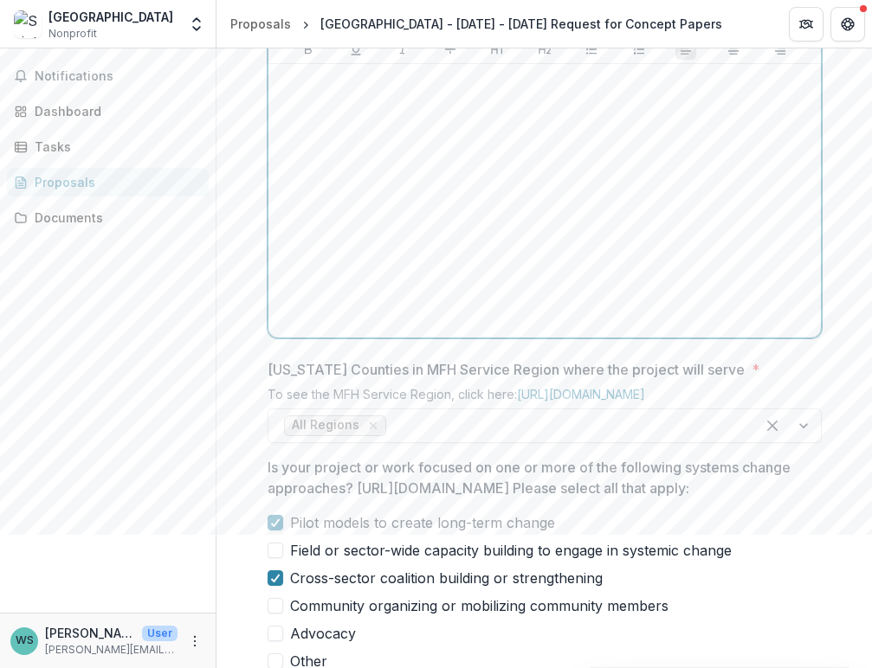
drag, startPoint x: 497, startPoint y: 246, endPoint x: 436, endPoint y: 225, distance: 64.9
click at [497, 246] on div at bounding box center [544, 201] width 539 height 260
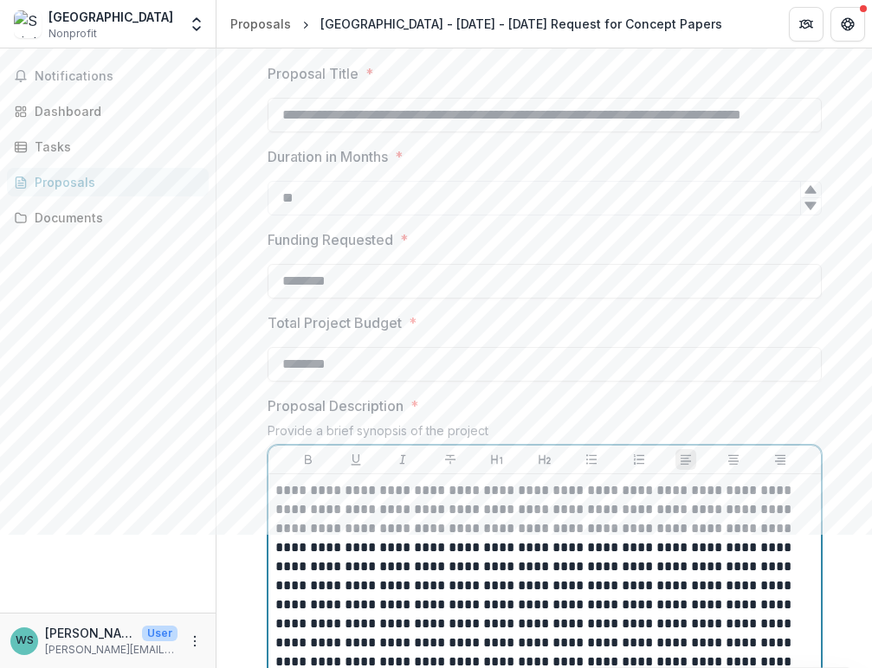
scroll to position [357, 0]
